Goal: Information Seeking & Learning: Learn about a topic

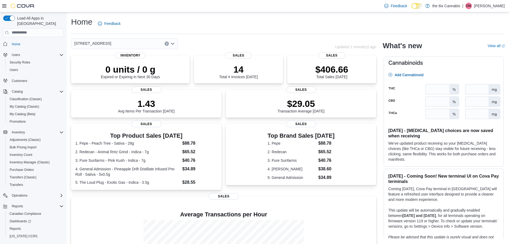
click at [504, 8] on p "[PERSON_NAME]" at bounding box center [489, 6] width 31 height 6
click at [487, 39] on span "Cova Learning" at bounding box center [475, 38] width 24 height 5
click at [500, 9] on p "[PERSON_NAME]" at bounding box center [489, 6] width 31 height 6
click at [474, 38] on span "Cova Learning" at bounding box center [475, 38] width 24 height 5
click at [483, 26] on button "Help" at bounding box center [478, 28] width 49 height 9
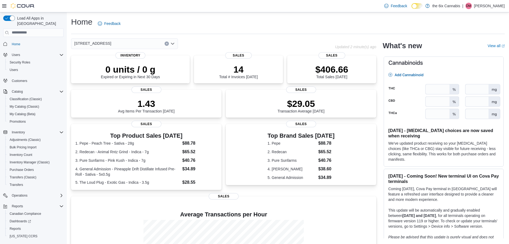
click at [496, 5] on p "[PERSON_NAME]" at bounding box center [489, 6] width 31 height 6
click at [483, 39] on span "Cova Learning" at bounding box center [475, 38] width 24 height 5
click at [396, 44] on h2 "What's new" at bounding box center [402, 45] width 39 height 9
click at [496, 9] on p "[PERSON_NAME]" at bounding box center [489, 6] width 31 height 6
click at [491, 42] on button "Cova Learning" at bounding box center [478, 39] width 49 height 9
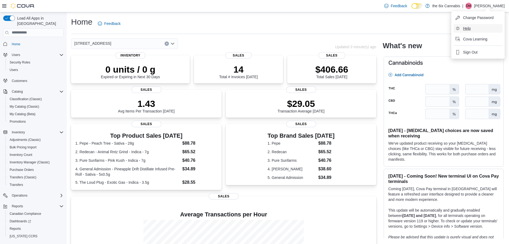
click at [469, 29] on span "Help" at bounding box center [467, 28] width 8 height 5
